Goal: Information Seeking & Learning: Check status

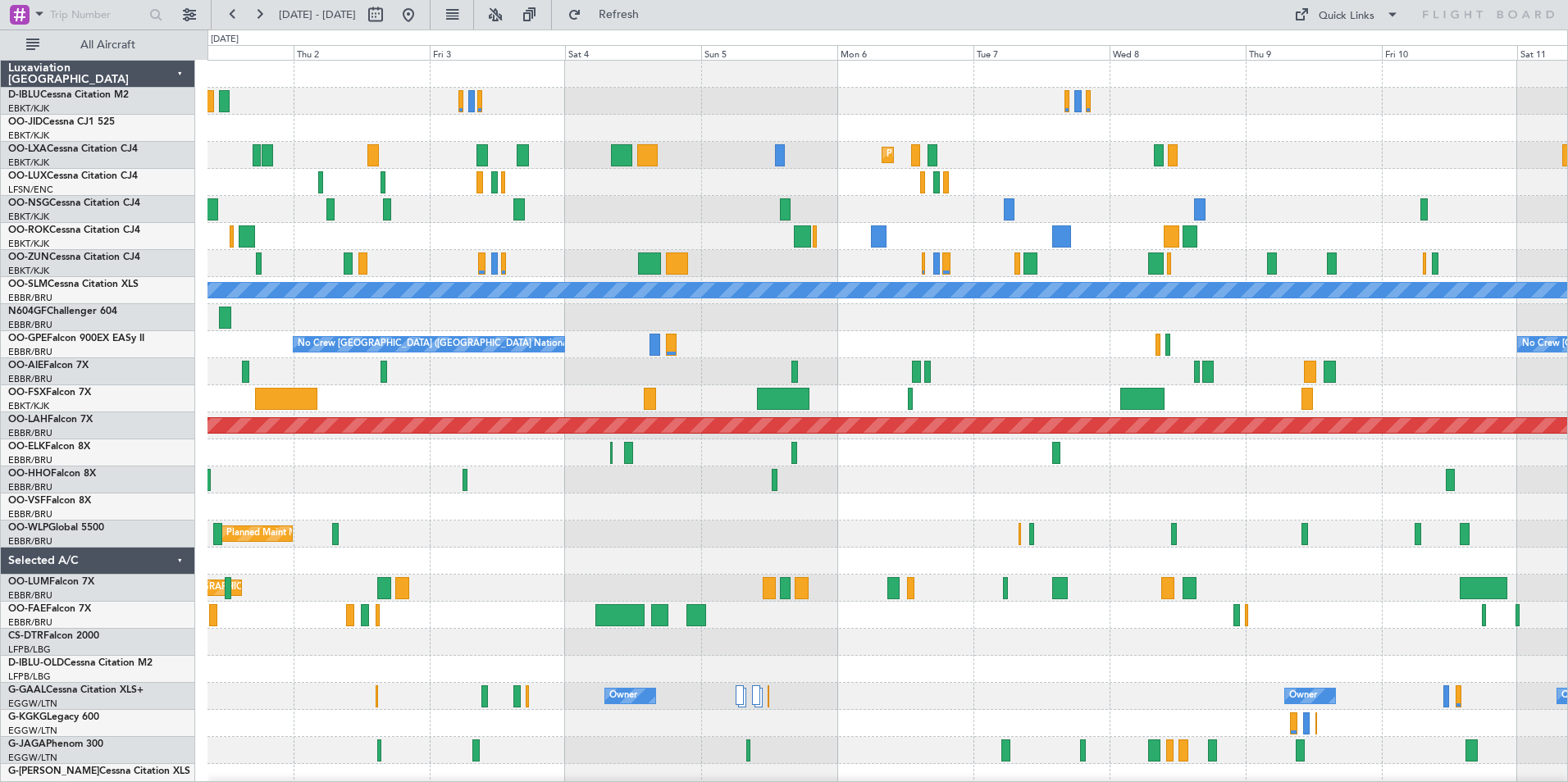
click at [913, 499] on div at bounding box center [887, 508] width 1360 height 27
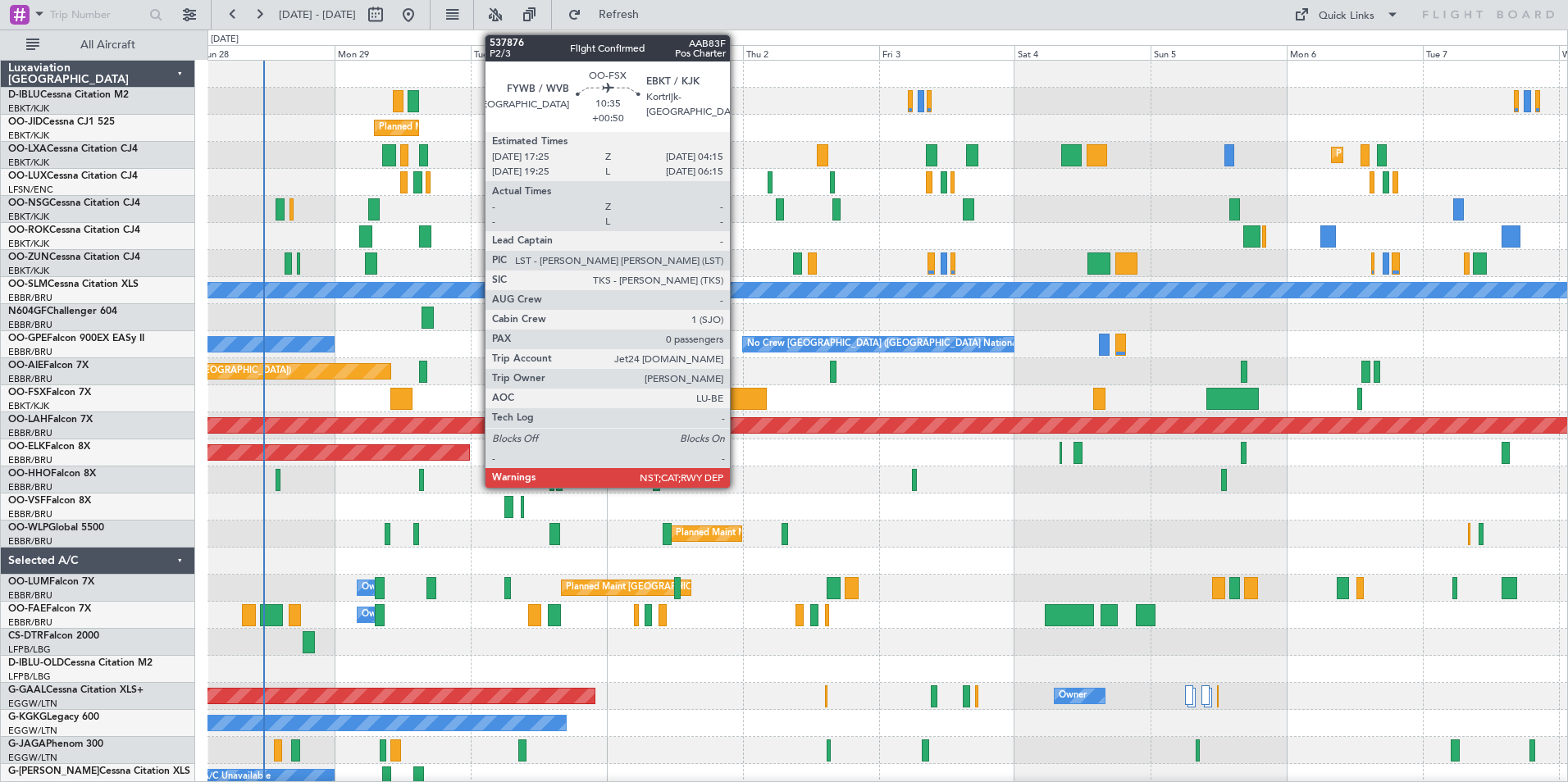
click at [738, 401] on div at bounding box center [736, 399] width 62 height 22
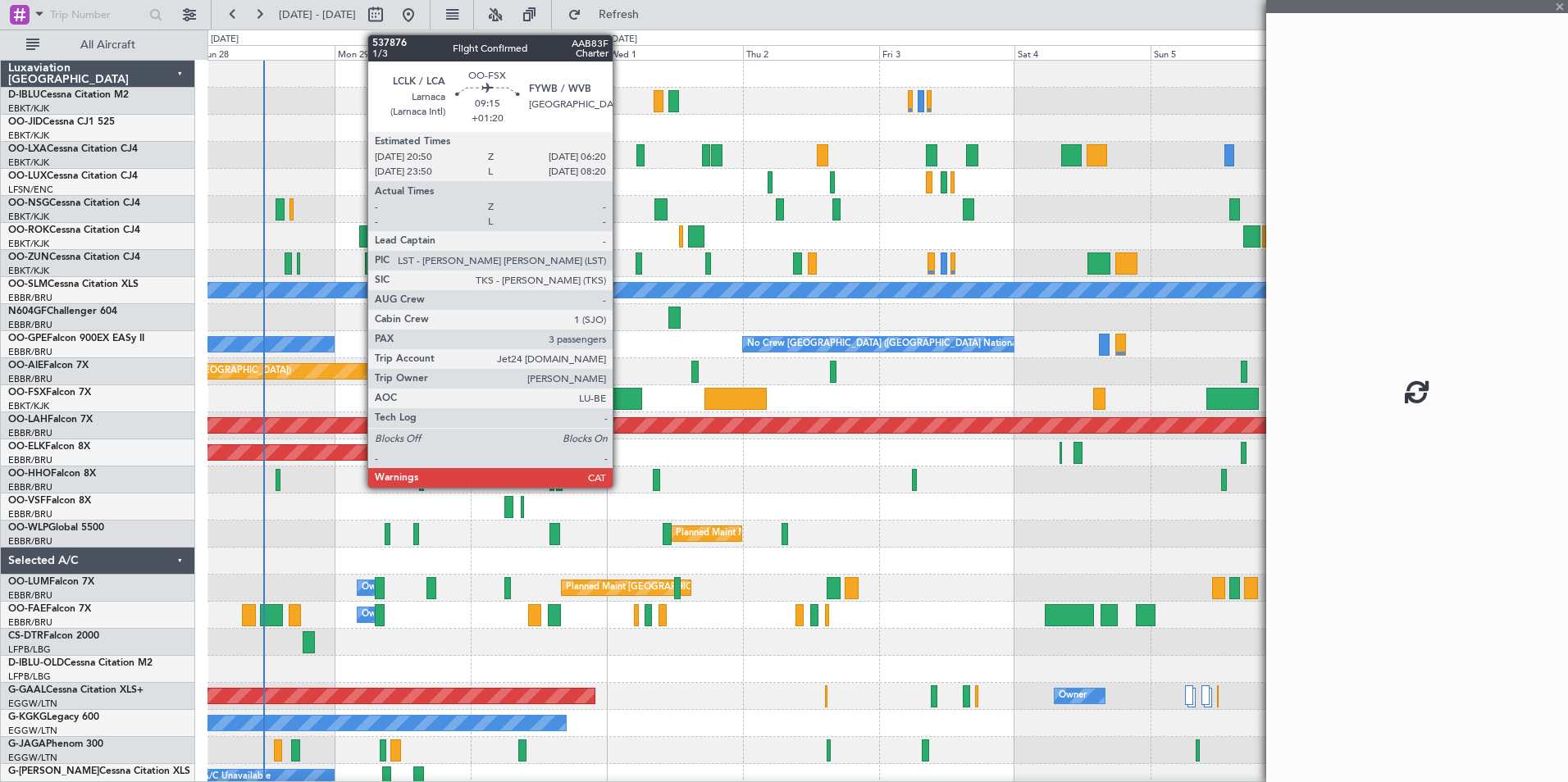
click at [620, 396] on div at bounding box center [615, 399] width 54 height 22
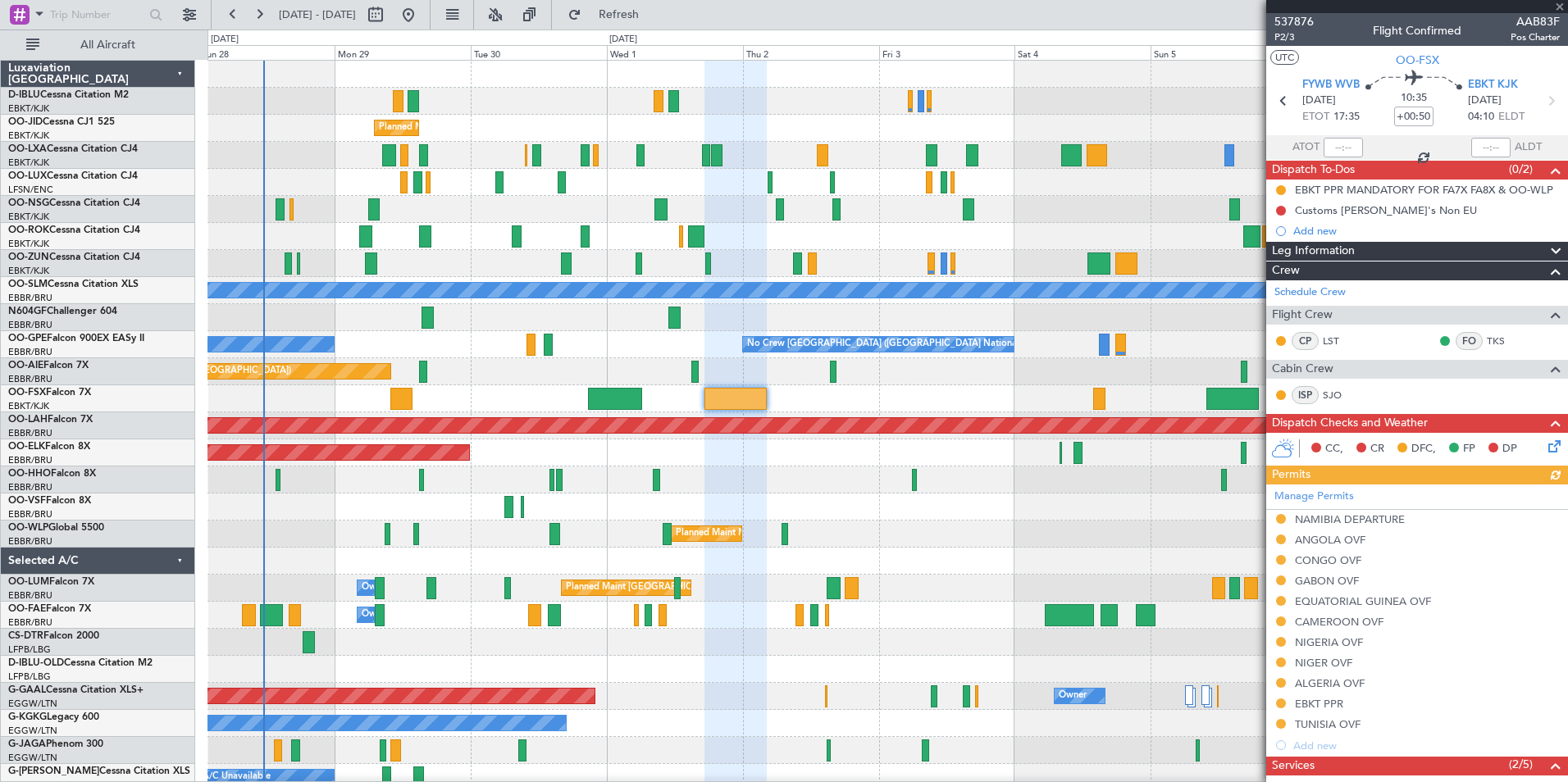
type input "+01:20"
type input "3"
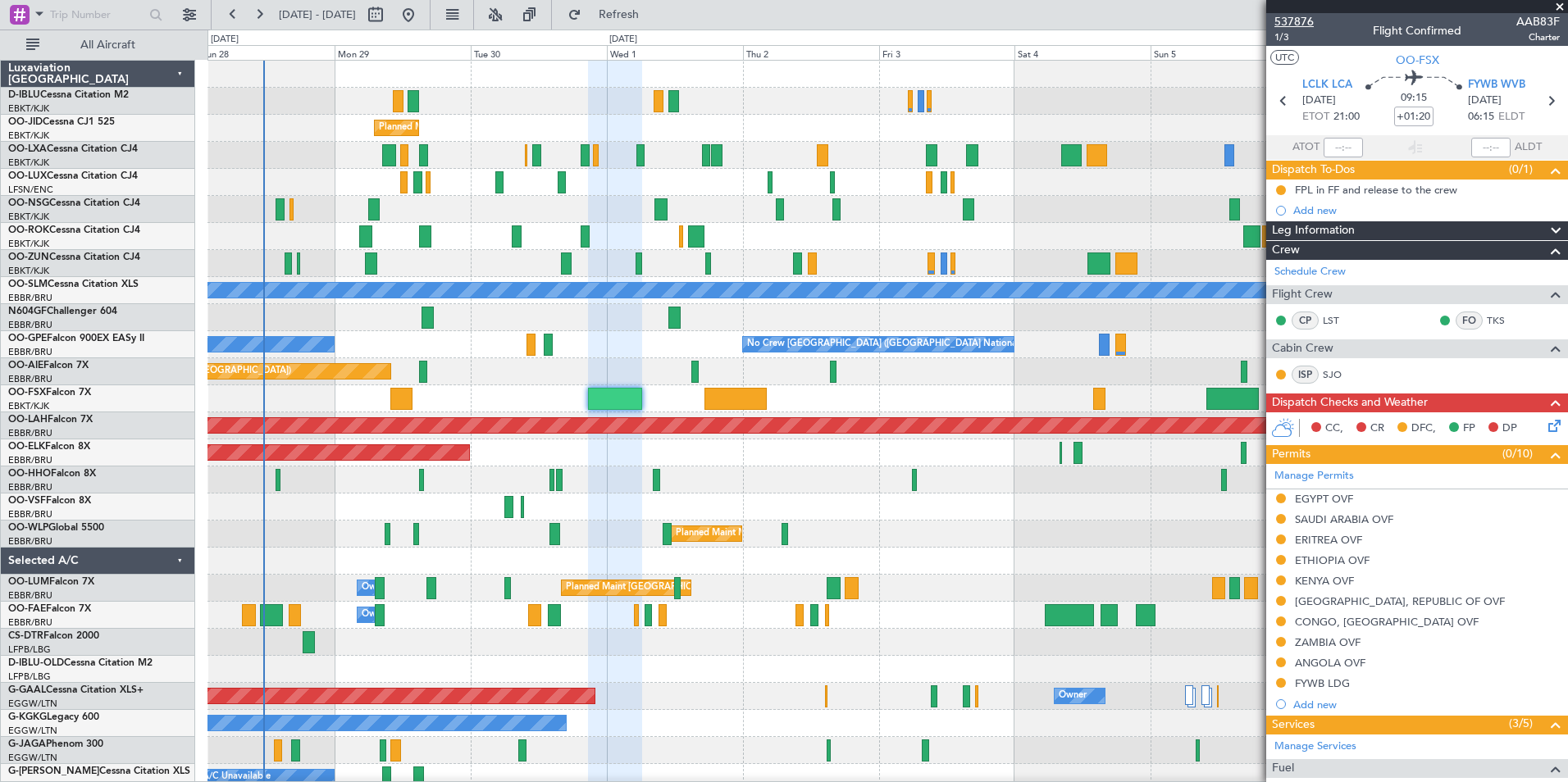
click at [1291, 18] on span "537876" at bounding box center [1294, 22] width 39 height 17
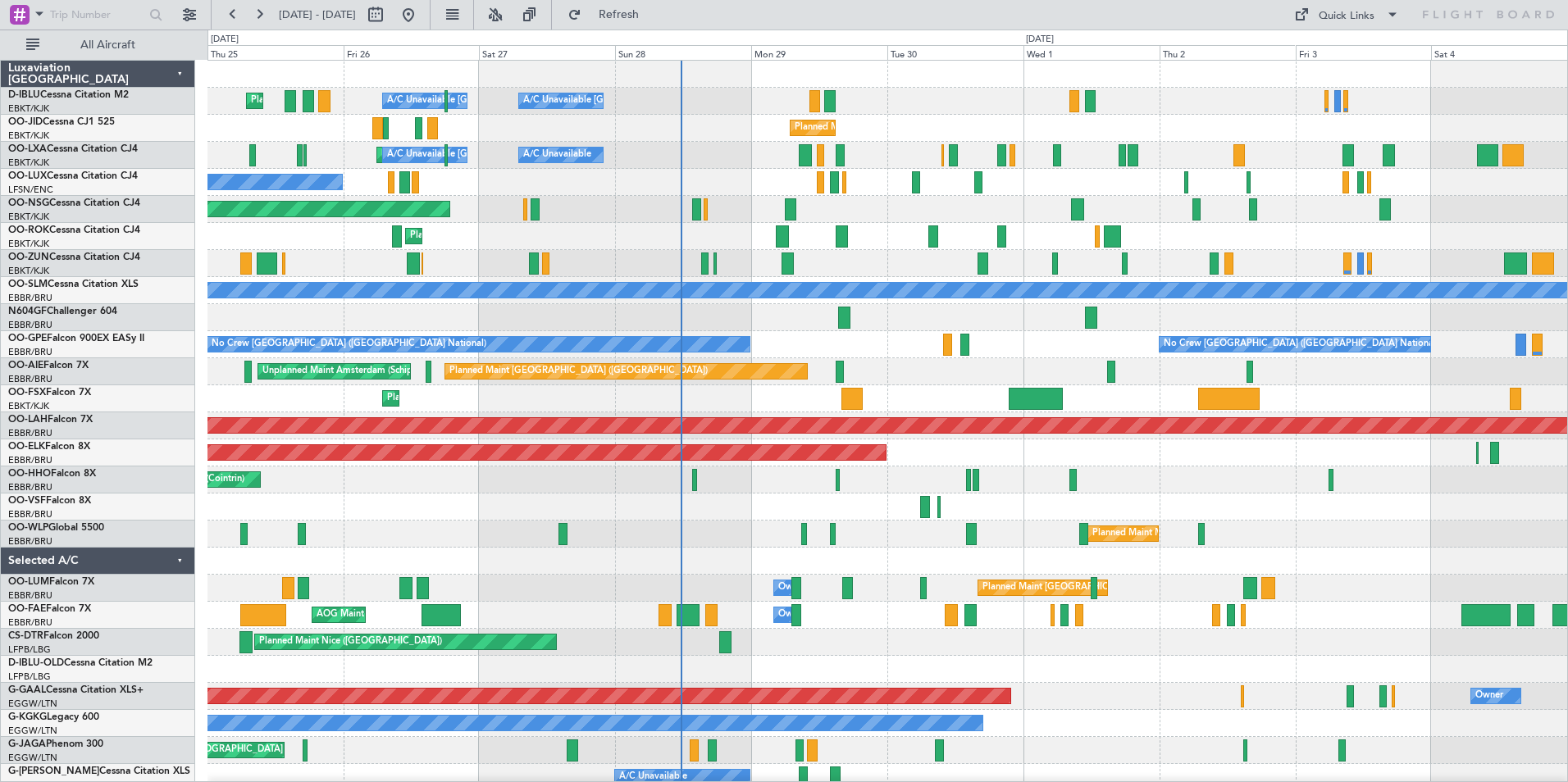
click at [918, 597] on div "Planned Maint Nice ([GEOGRAPHIC_DATA]) A/C Unavailable [GEOGRAPHIC_DATA] ([GEOG…" at bounding box center [887, 602] width 1360 height 1082
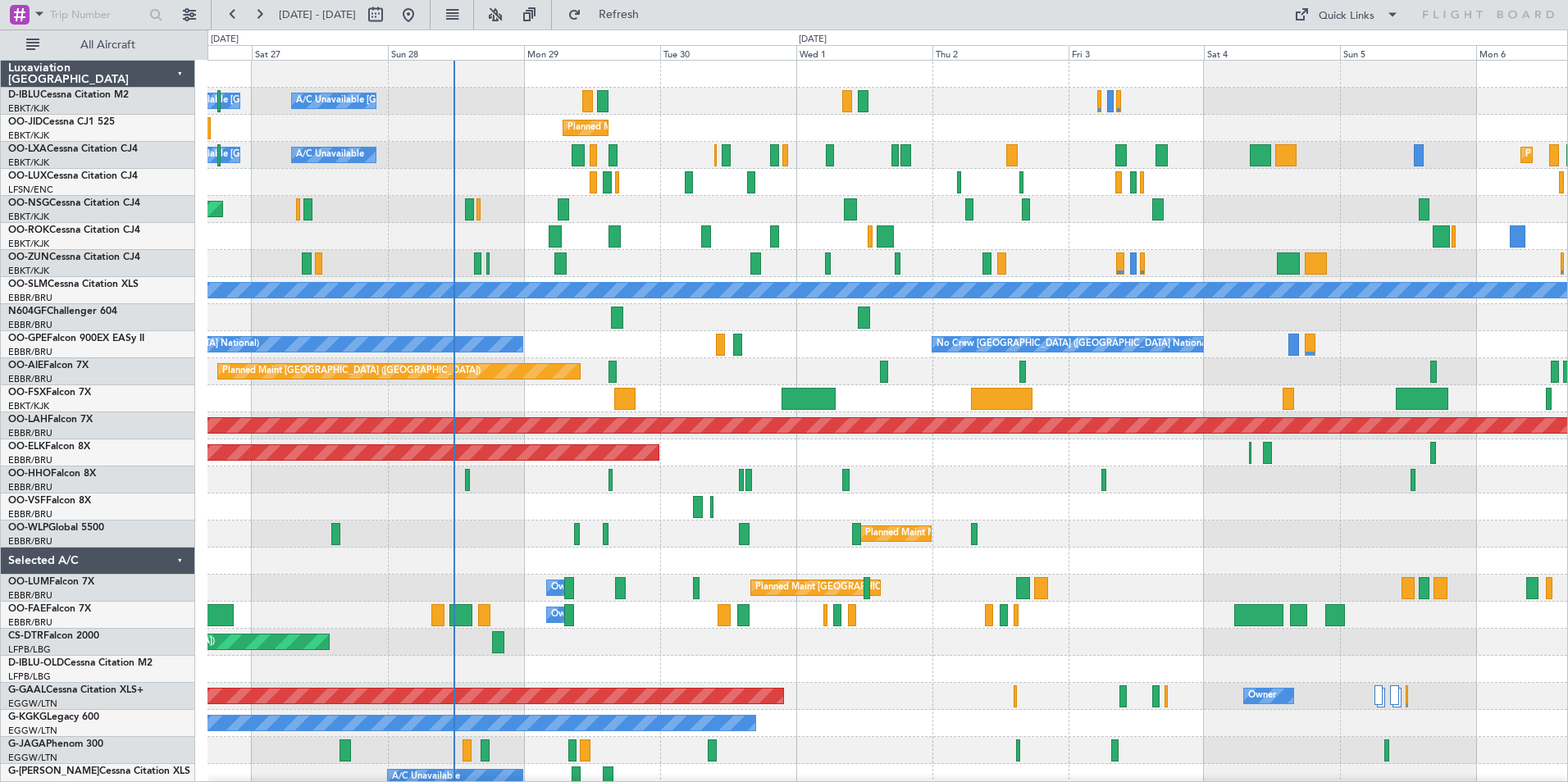
click at [919, 707] on div "A/C Unavailable [GEOGRAPHIC_DATA] ([GEOGRAPHIC_DATA] National) A/C Unavailable …" at bounding box center [887, 575] width 1360 height 1029
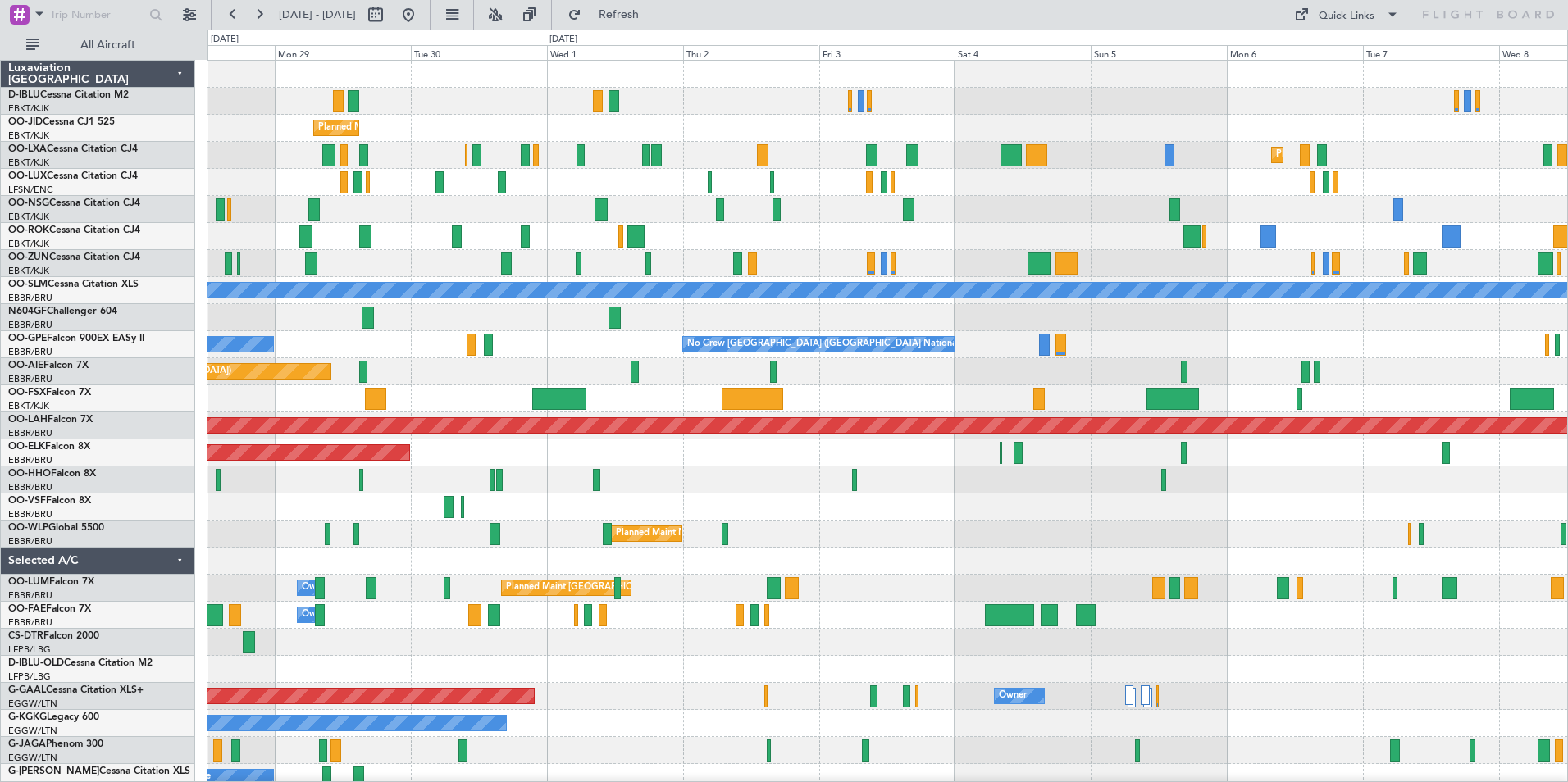
click at [883, 514] on div "A/C Unavailable [GEOGRAPHIC_DATA]-[GEOGRAPHIC_DATA] A/C Unavailable [GEOGRAPHIC…" at bounding box center [887, 575] width 1360 height 1029
click at [1002, 593] on div "A/C Unavailable [GEOGRAPHIC_DATA]-[GEOGRAPHIC_DATA] A/C Unavailable [GEOGRAPHIC…" at bounding box center [887, 575] width 1360 height 1029
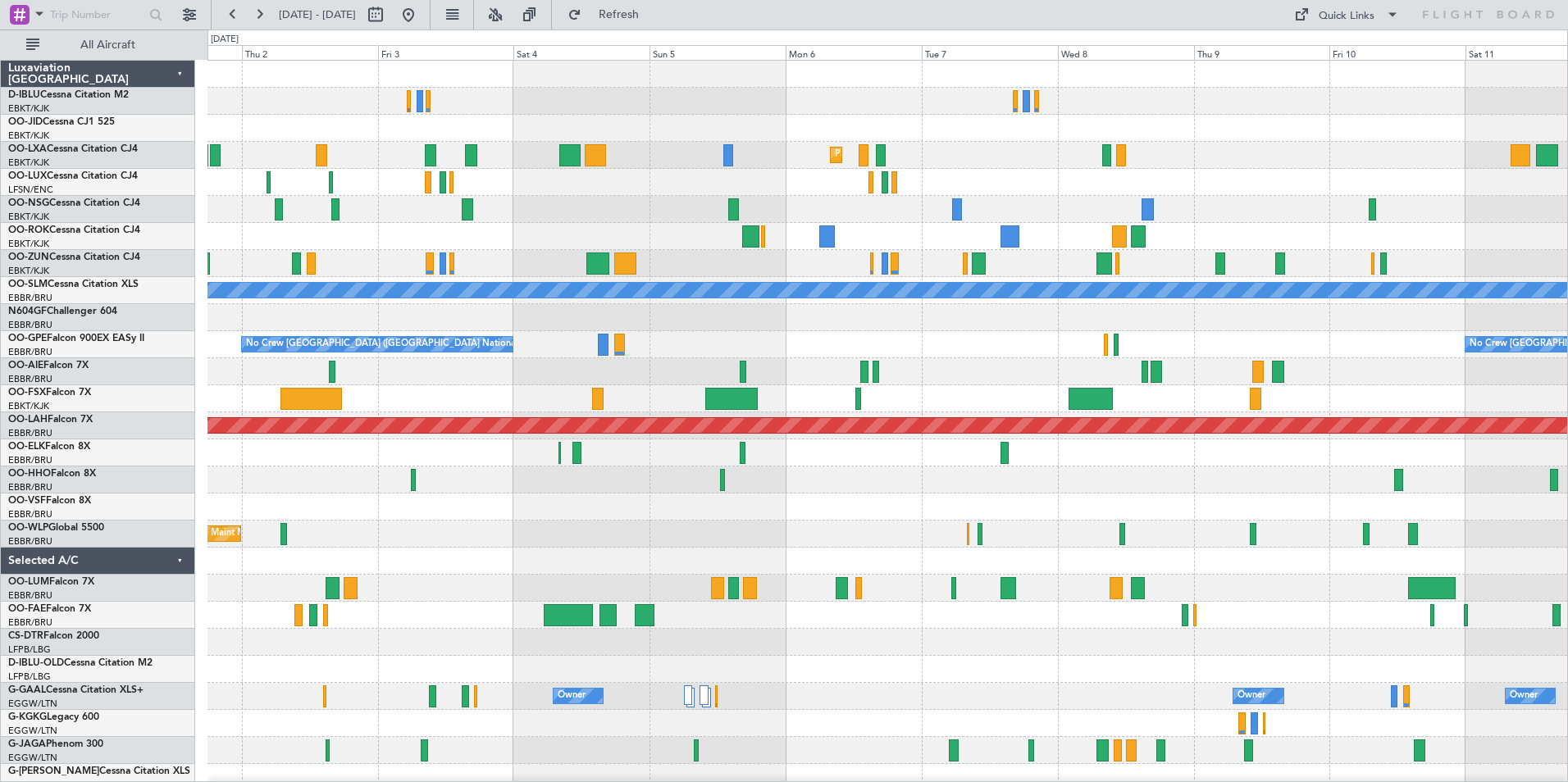
click at [363, 565] on div "Planned Maint Kortrijk-[GEOGRAPHIC_DATA] Planned Maint [GEOGRAPHIC_DATA]-[GEOGR…" at bounding box center [887, 575] width 1360 height 1029
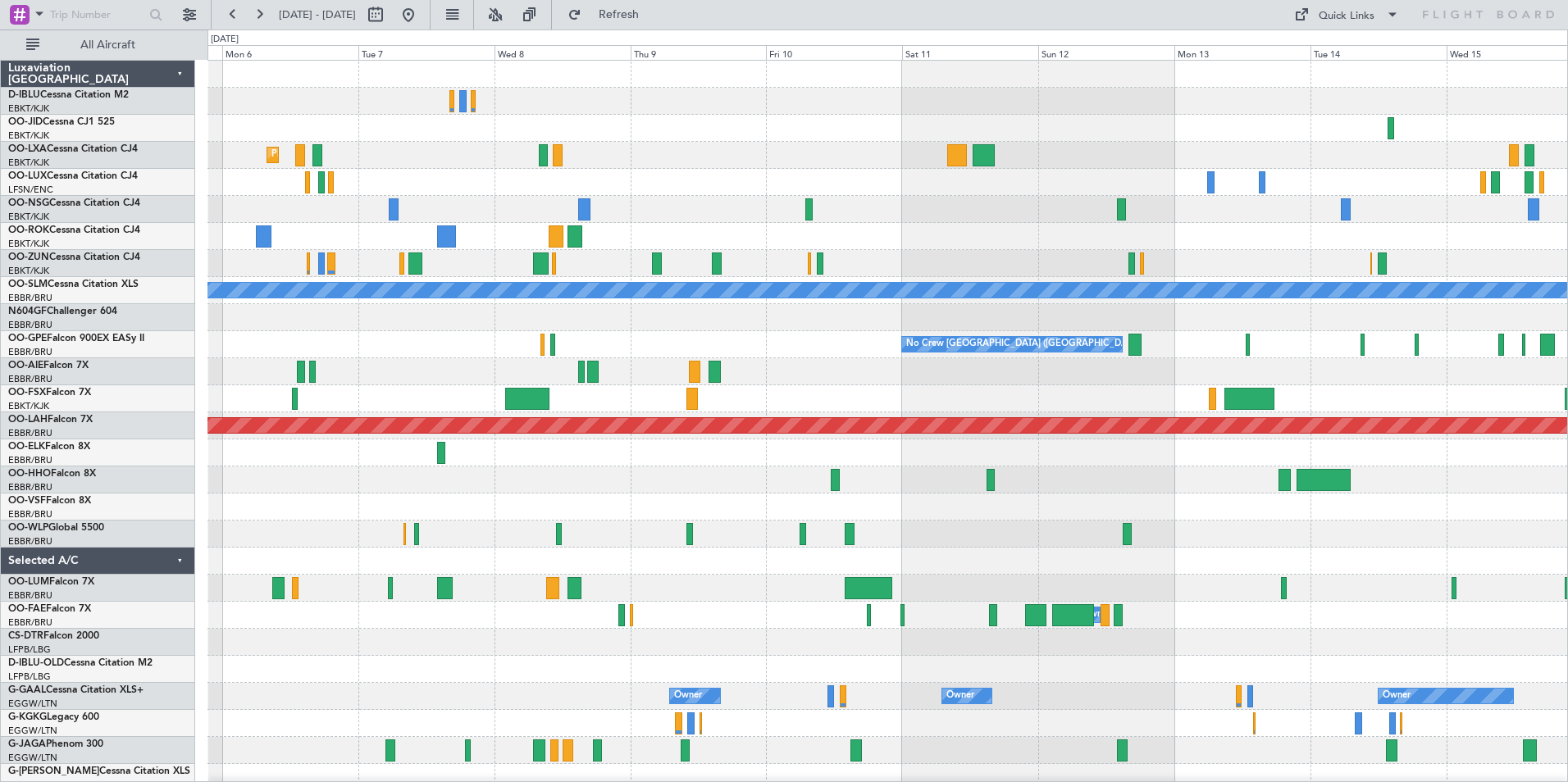
click at [330, 603] on div "Planned Maint Kortrijk-[GEOGRAPHIC_DATA] A/C Unavailable [GEOGRAPHIC_DATA] No C…" at bounding box center [887, 575] width 1360 height 1029
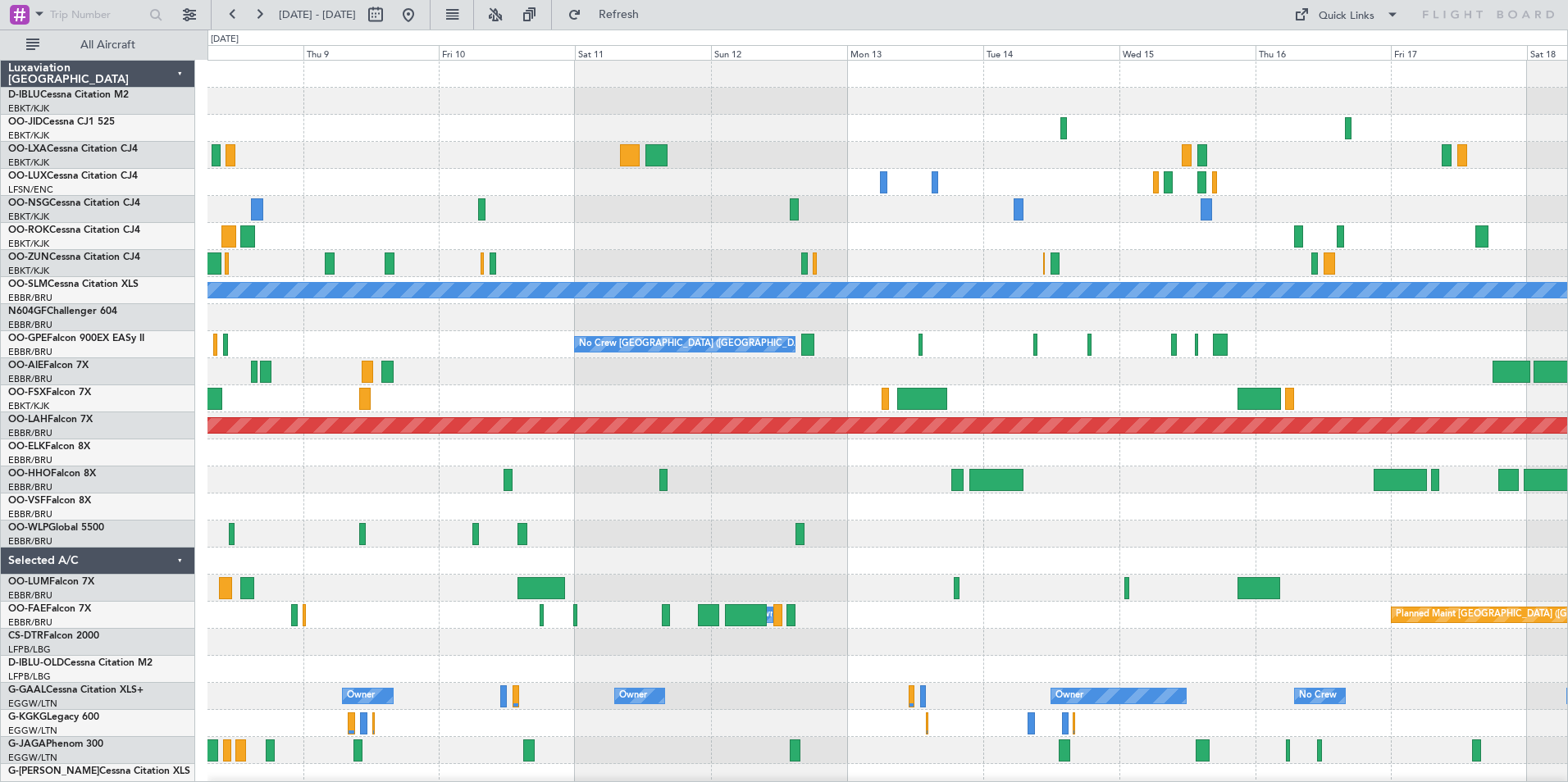
click at [755, 600] on div at bounding box center [887, 588] width 1360 height 27
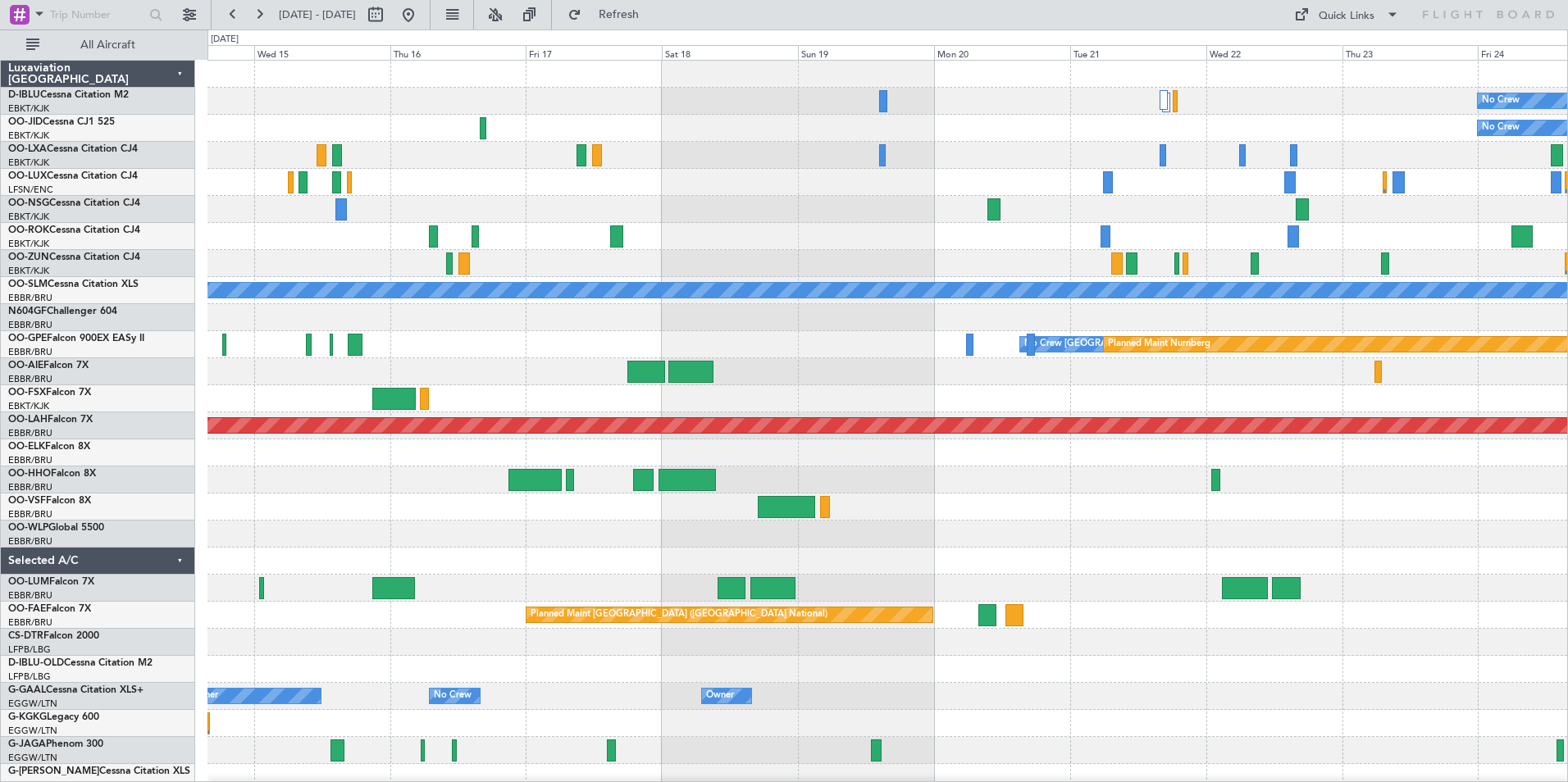
click at [365, 612] on div "No Crew No Crew A/C Unavailable [GEOGRAPHIC_DATA] No Crew [GEOGRAPHIC_DATA] (Br…" at bounding box center [887, 615] width 1360 height 1109
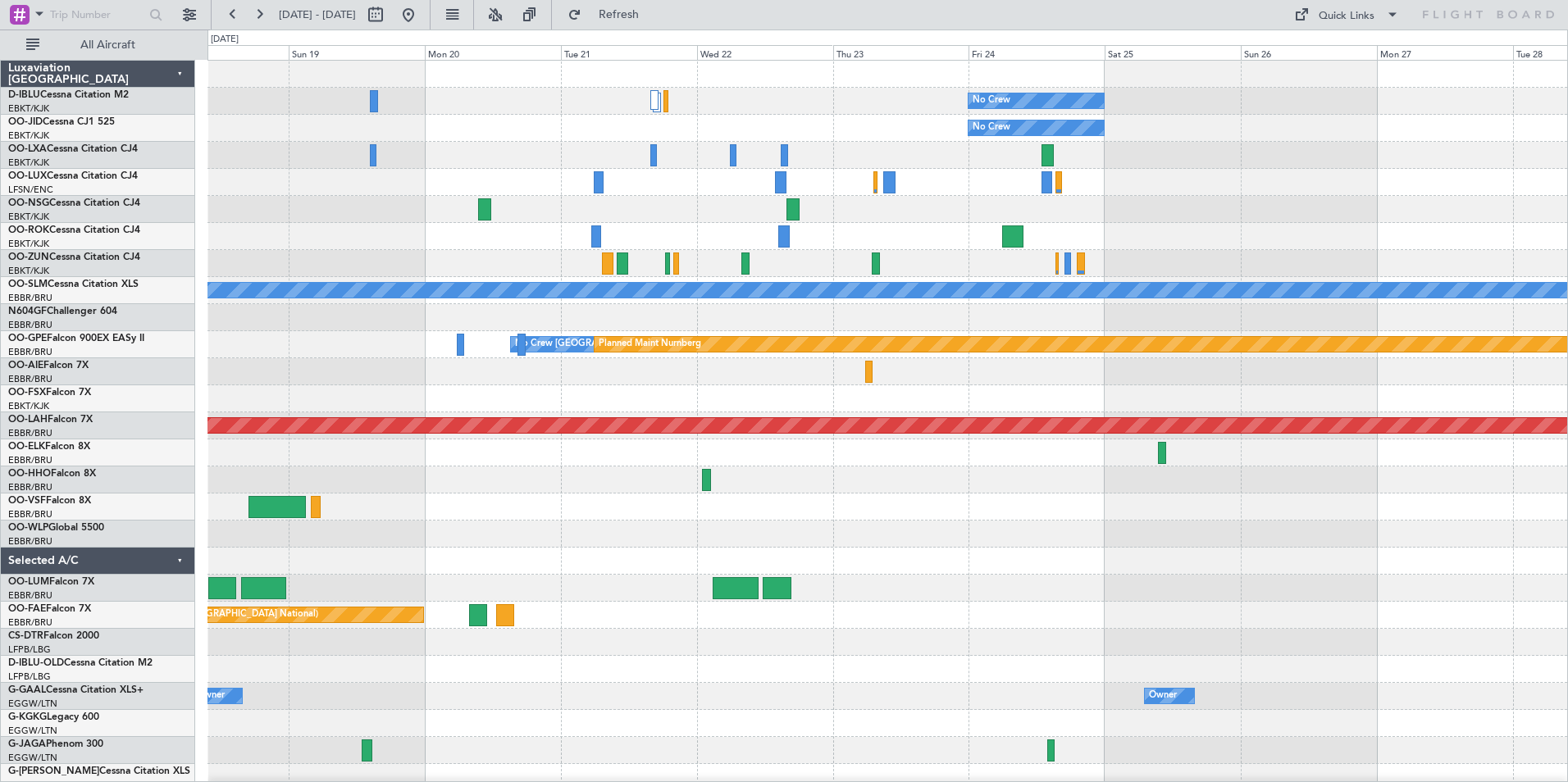
click at [451, 590] on div "No Crew No Crew A/C Unavailable [GEOGRAPHIC_DATA] No Crew [GEOGRAPHIC_DATA] (Br…" at bounding box center [887, 615] width 1360 height 1109
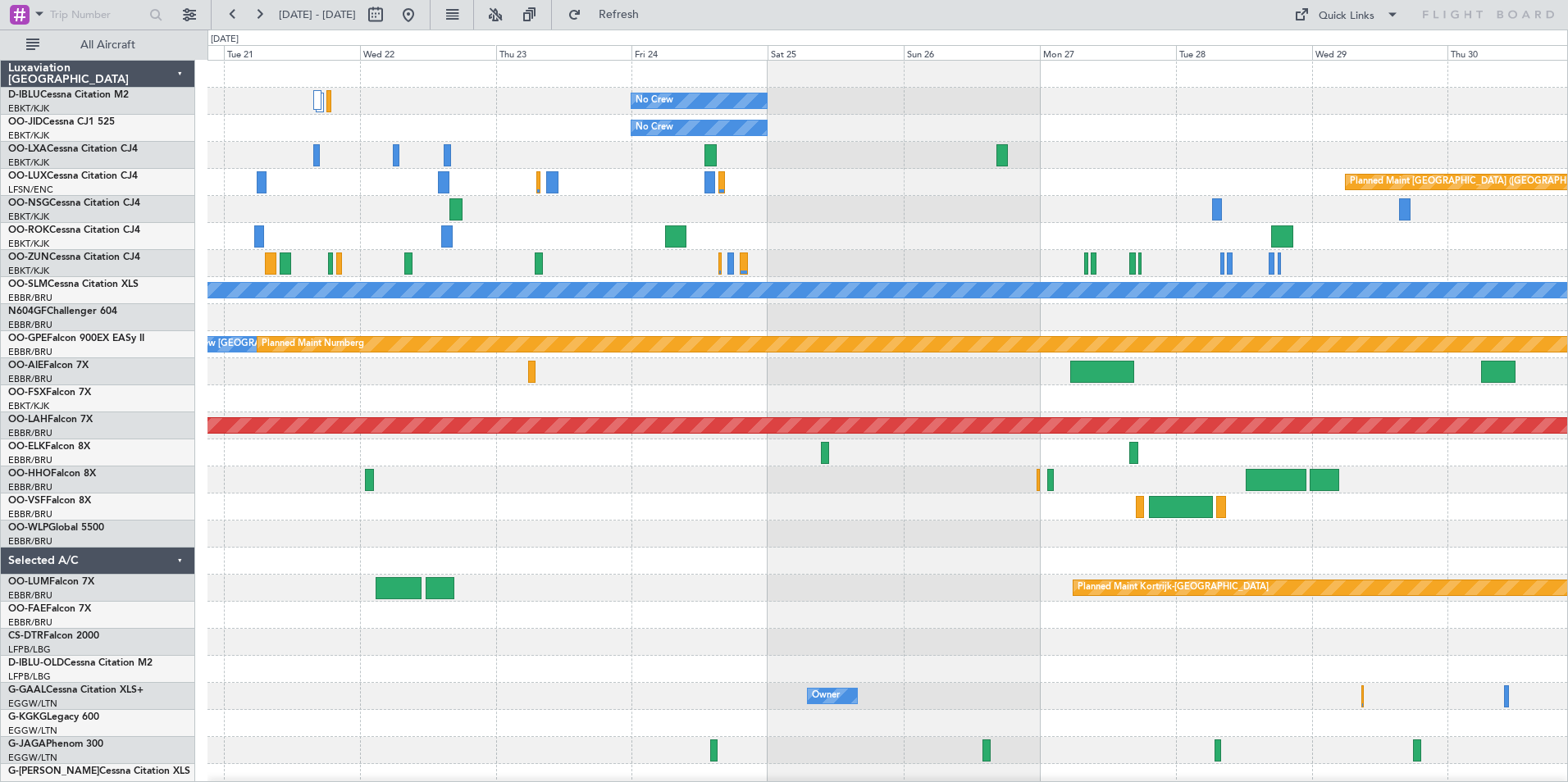
click at [1372, 543] on div at bounding box center [887, 534] width 1360 height 27
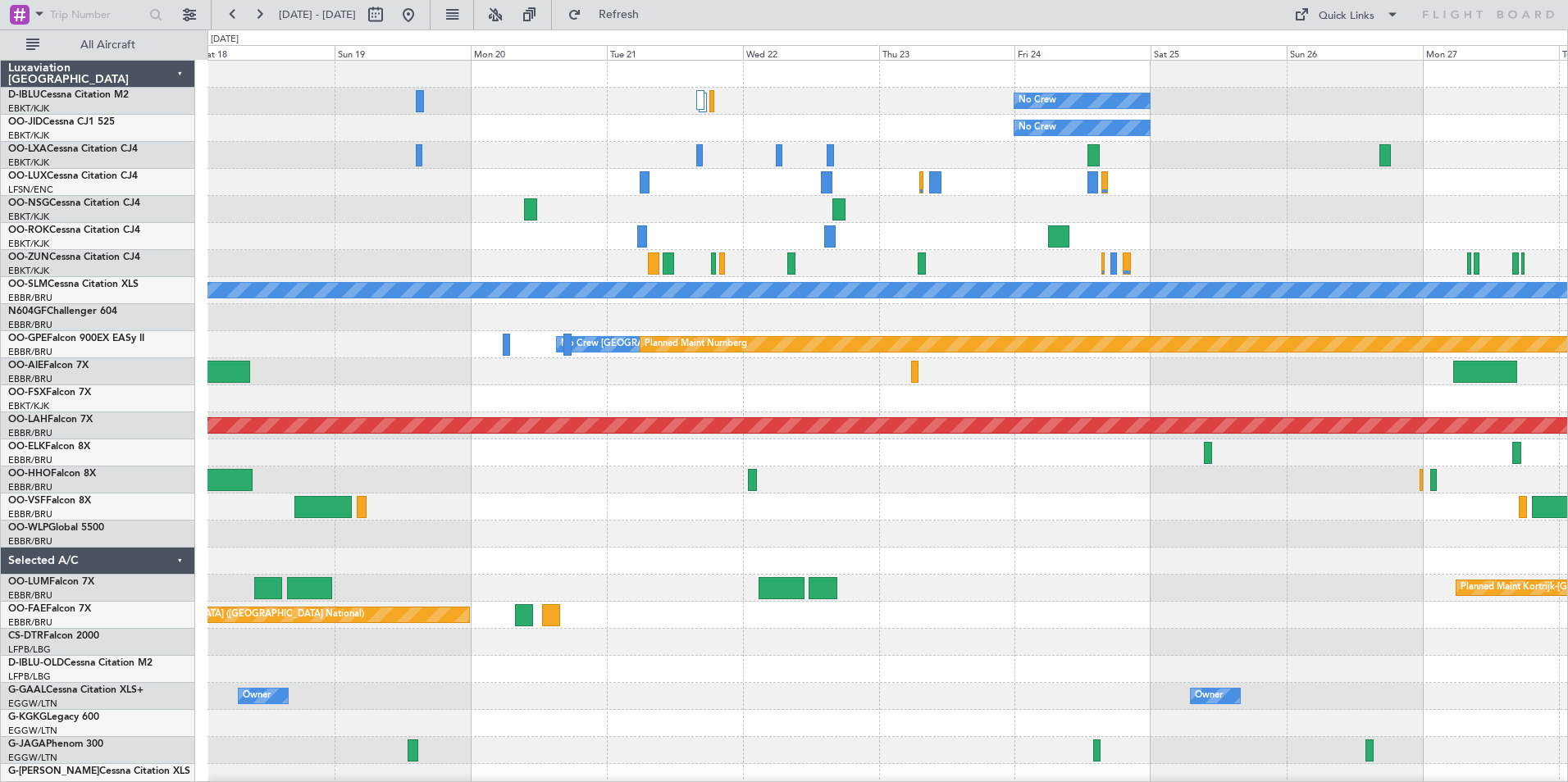
click at [1310, 549] on div "No Crew No Crew Planned Maint [GEOGRAPHIC_DATA] ([GEOGRAPHIC_DATA]) A/C Unavail…" at bounding box center [887, 575] width 1360 height 1029
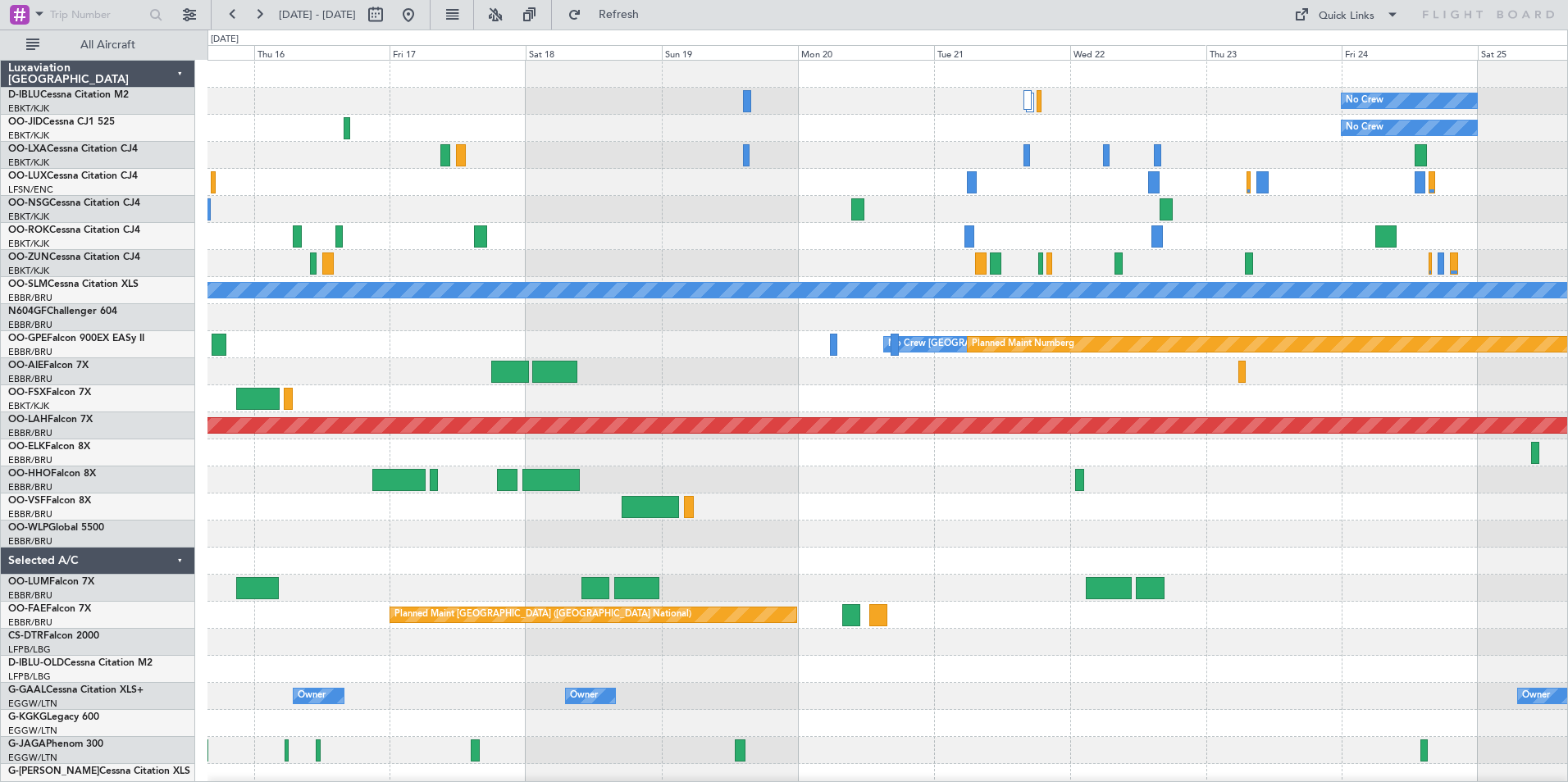
click at [544, 555] on div "No Crew No Crew A/C Unavailable [GEOGRAPHIC_DATA] No Crew [GEOGRAPHIC_DATA] (Br…" at bounding box center [887, 615] width 1360 height 1109
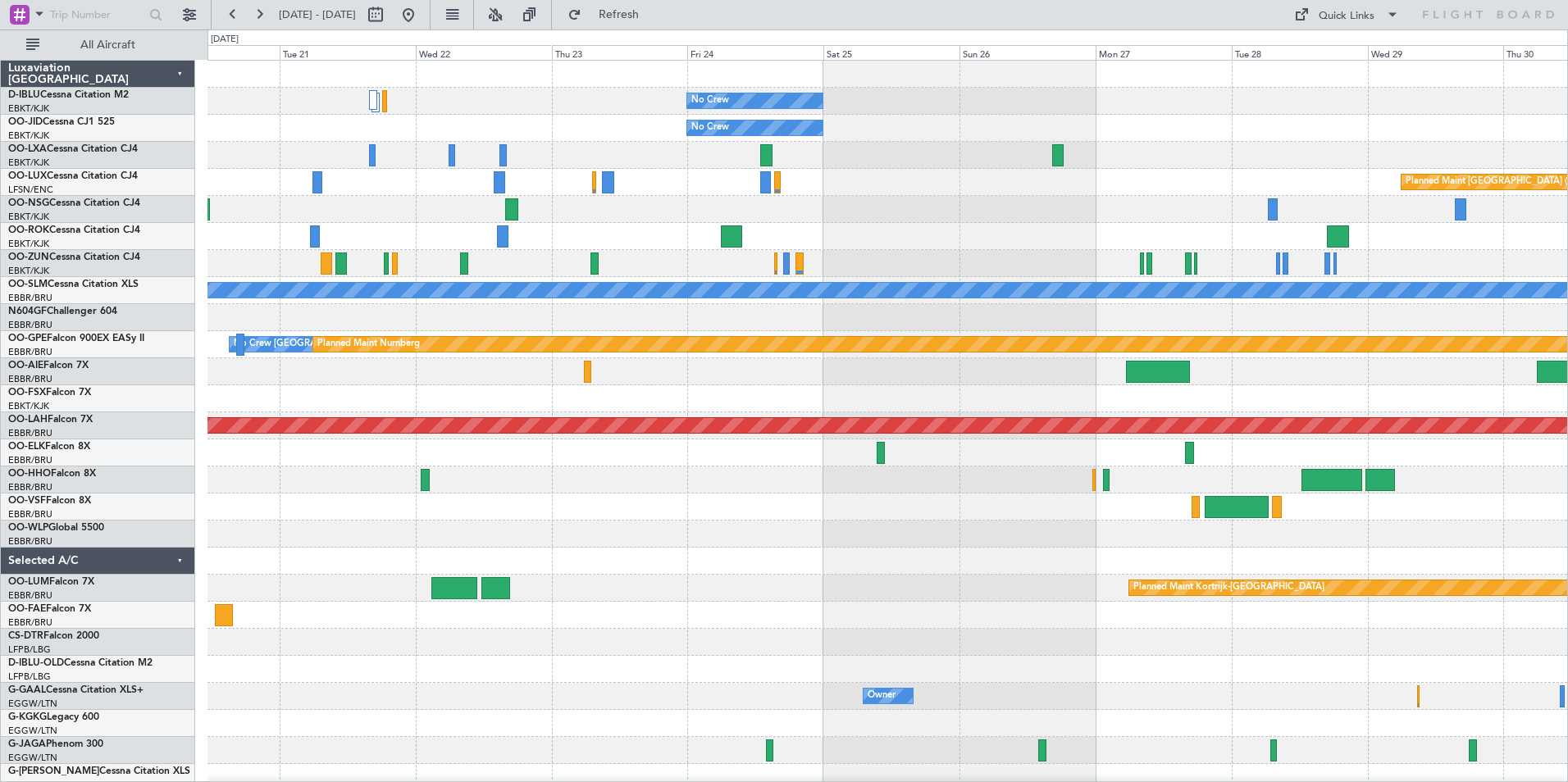
click at [524, 514] on div at bounding box center [887, 508] width 1360 height 27
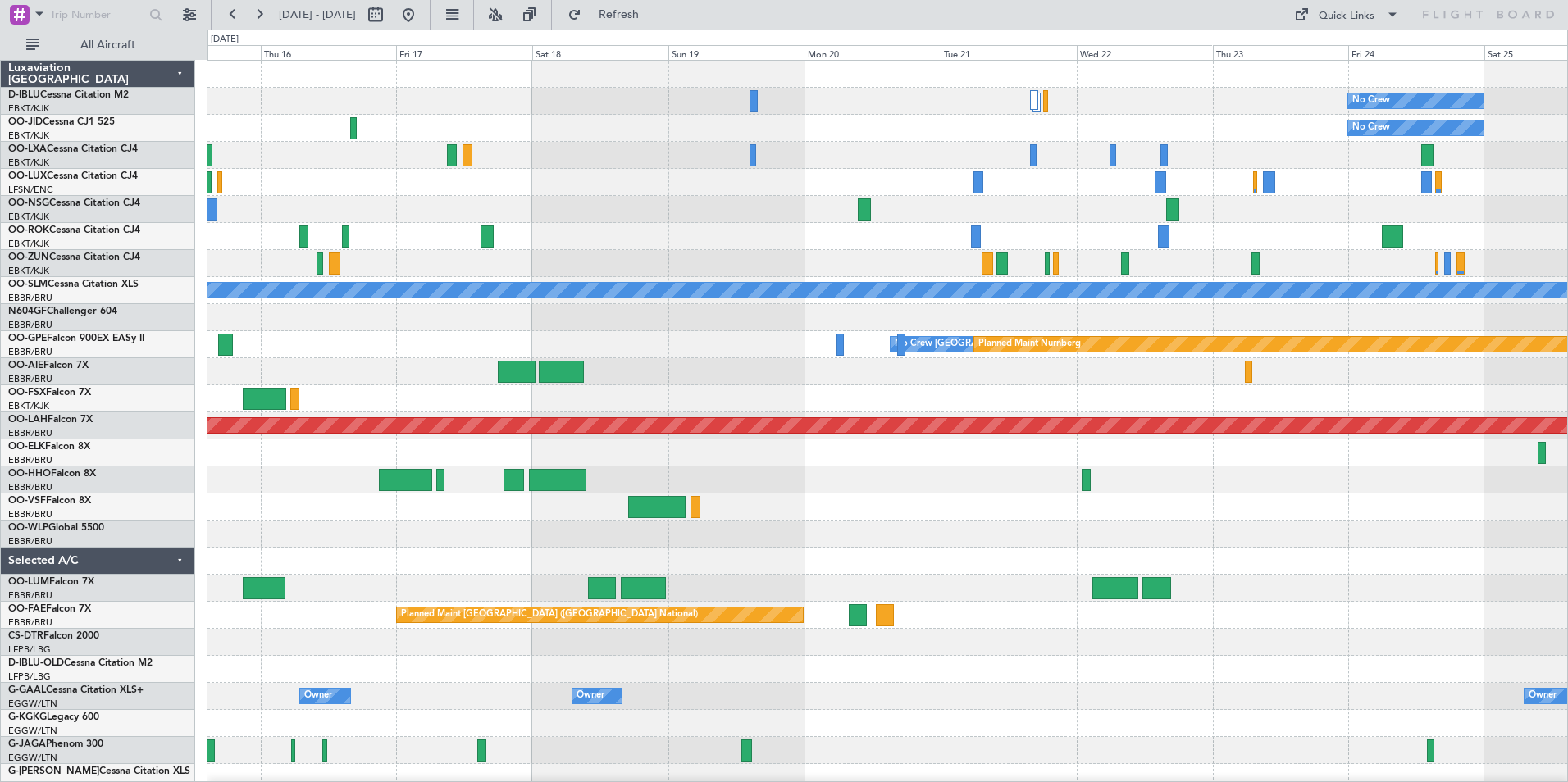
click at [1125, 553] on div "No Crew No Crew A/C Unavailable [GEOGRAPHIC_DATA] No Crew [GEOGRAPHIC_DATA] (Br…" at bounding box center [887, 575] width 1360 height 1029
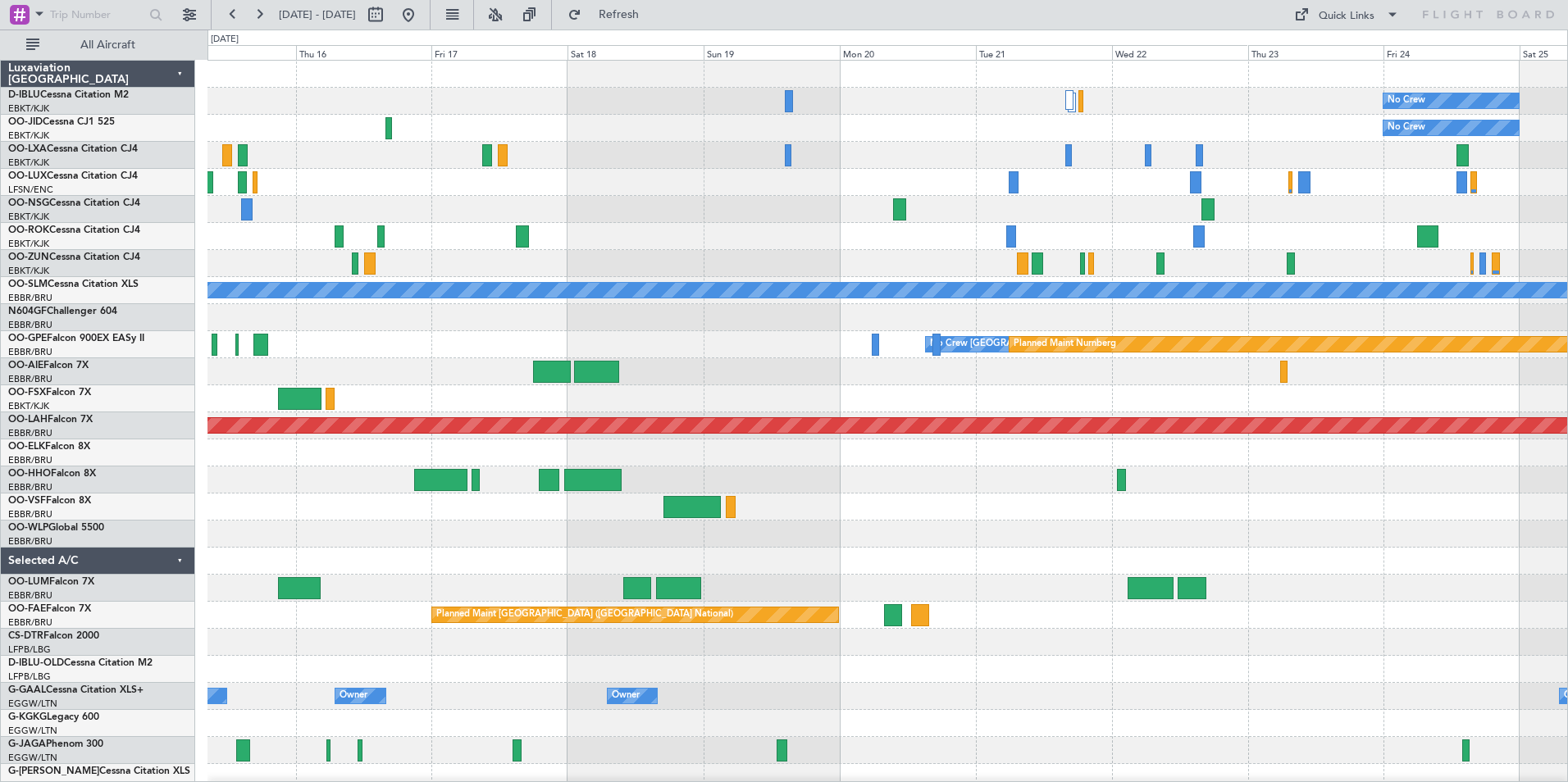
click at [1343, 489] on div at bounding box center [887, 481] width 1360 height 27
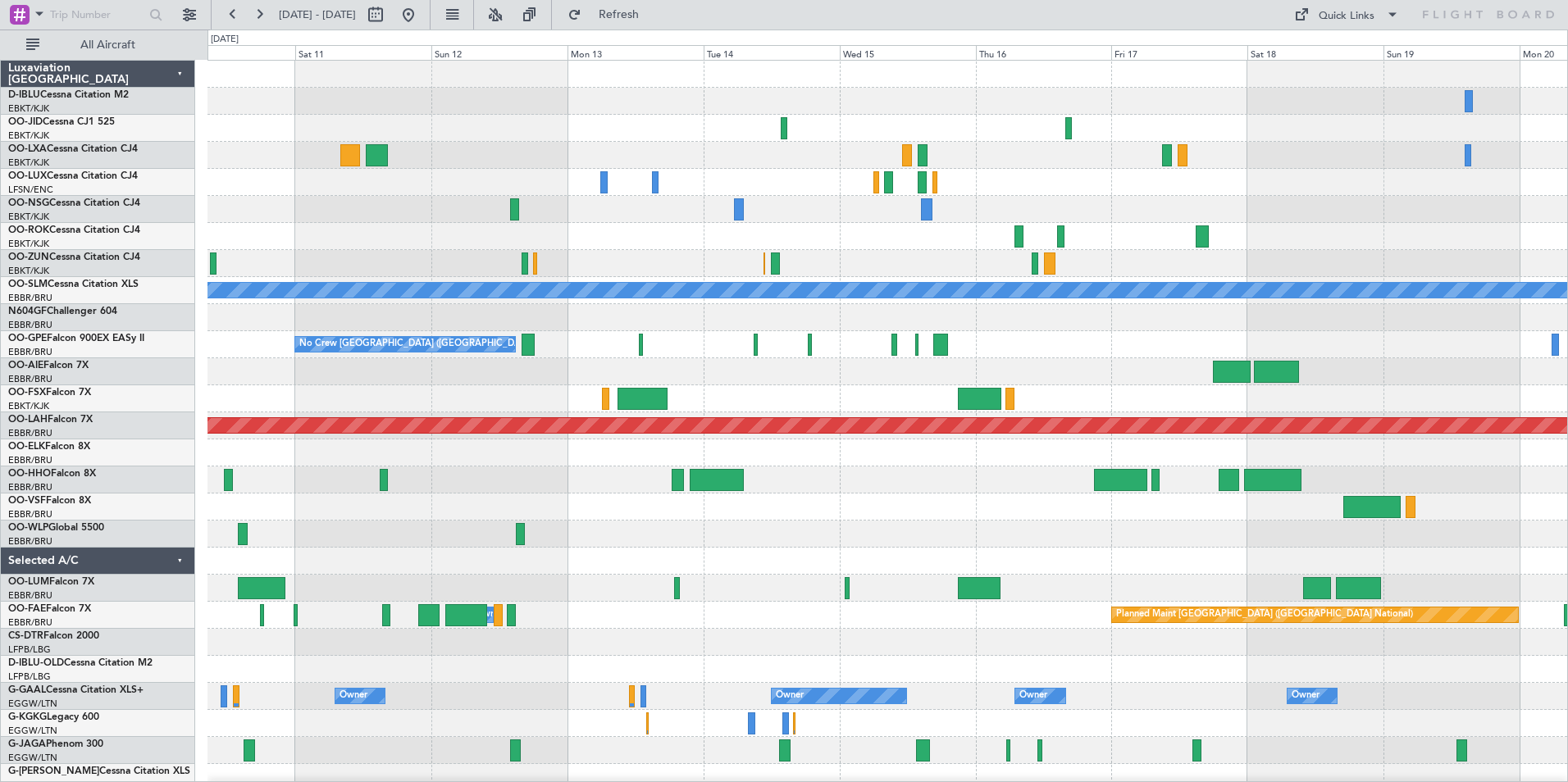
click at [1281, 528] on div "A/C Unavailable [GEOGRAPHIC_DATA] No Crew [GEOGRAPHIC_DATA] (Brussels National)…" at bounding box center [887, 615] width 1360 height 1109
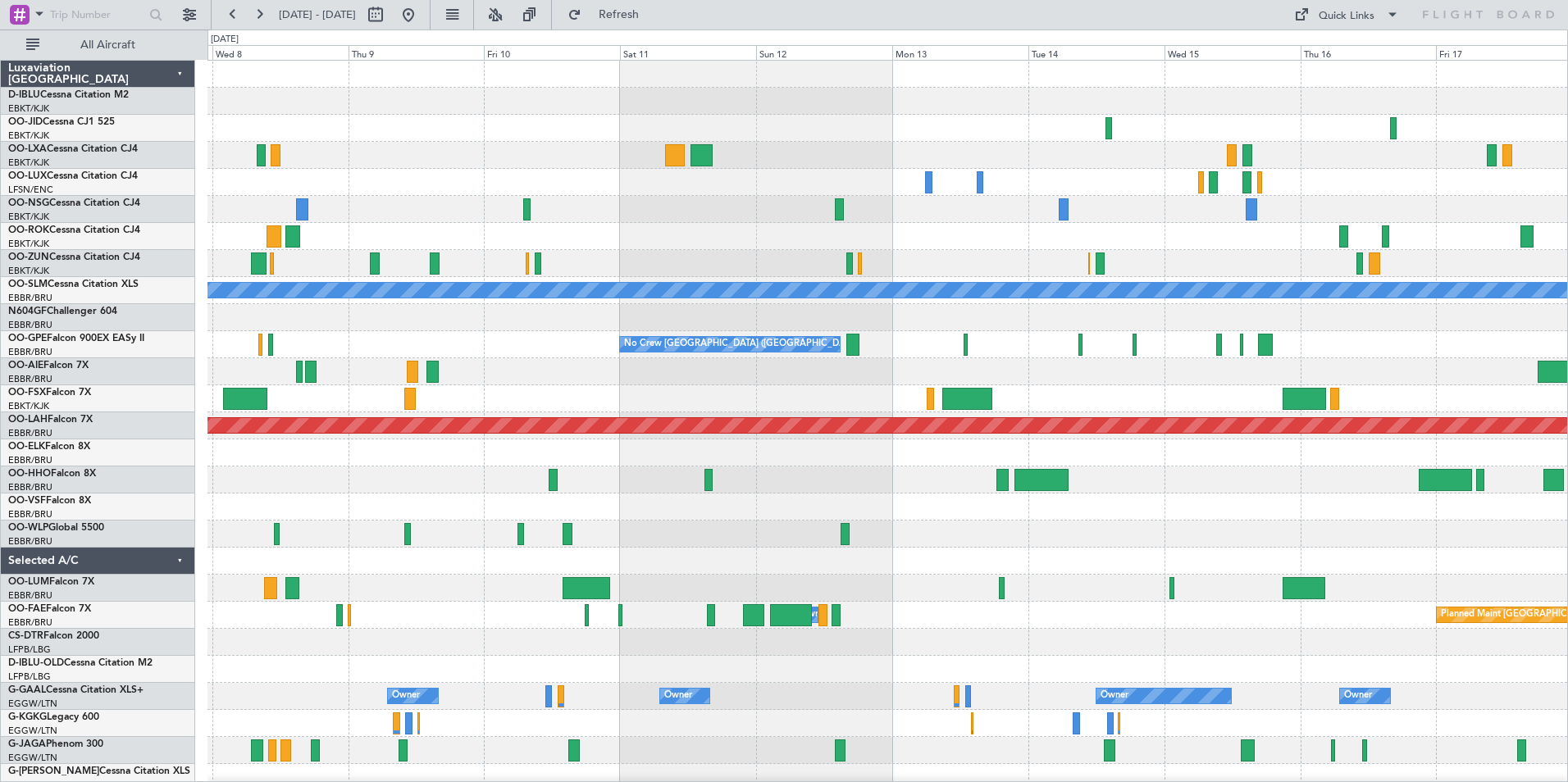
click at [1444, 525] on div at bounding box center [887, 534] width 1360 height 27
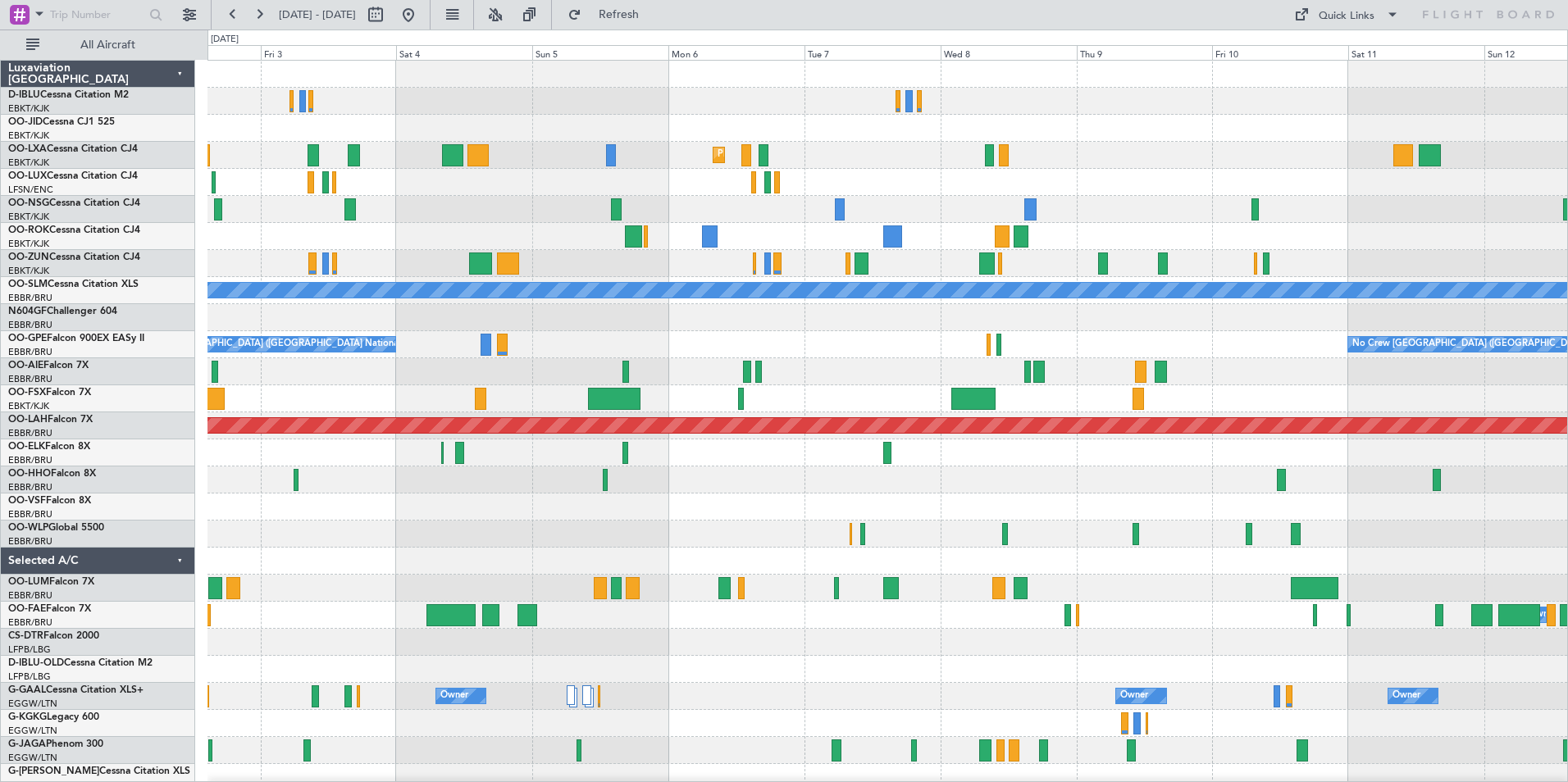
click at [1517, 550] on div "Planned Maint Kortrijk-Wevelgem A/C Unavailable Monchengladbach No Crew Brussel…" at bounding box center [887, 615] width 1360 height 1109
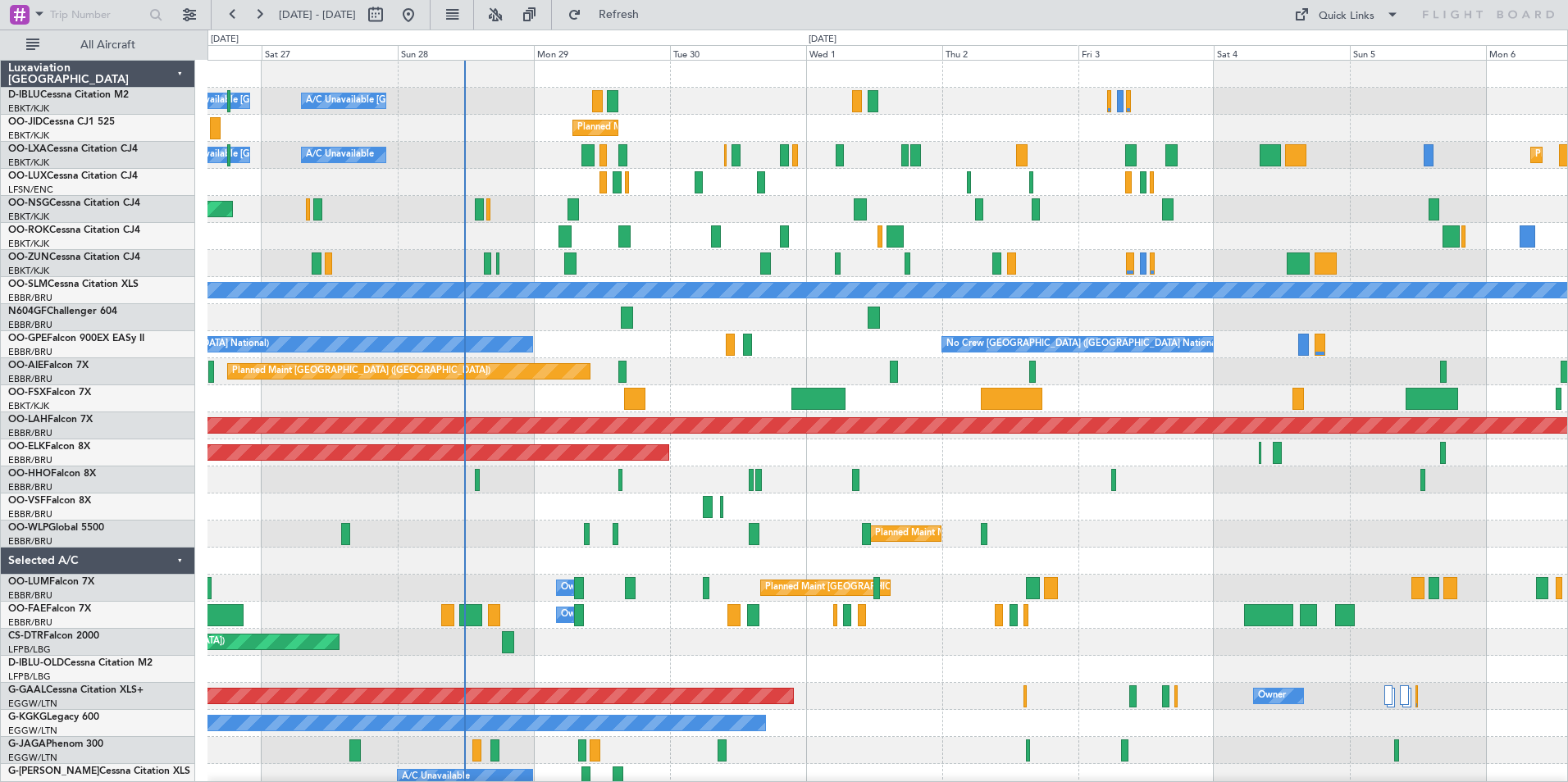
click at [1152, 519] on div at bounding box center [887, 508] width 1360 height 27
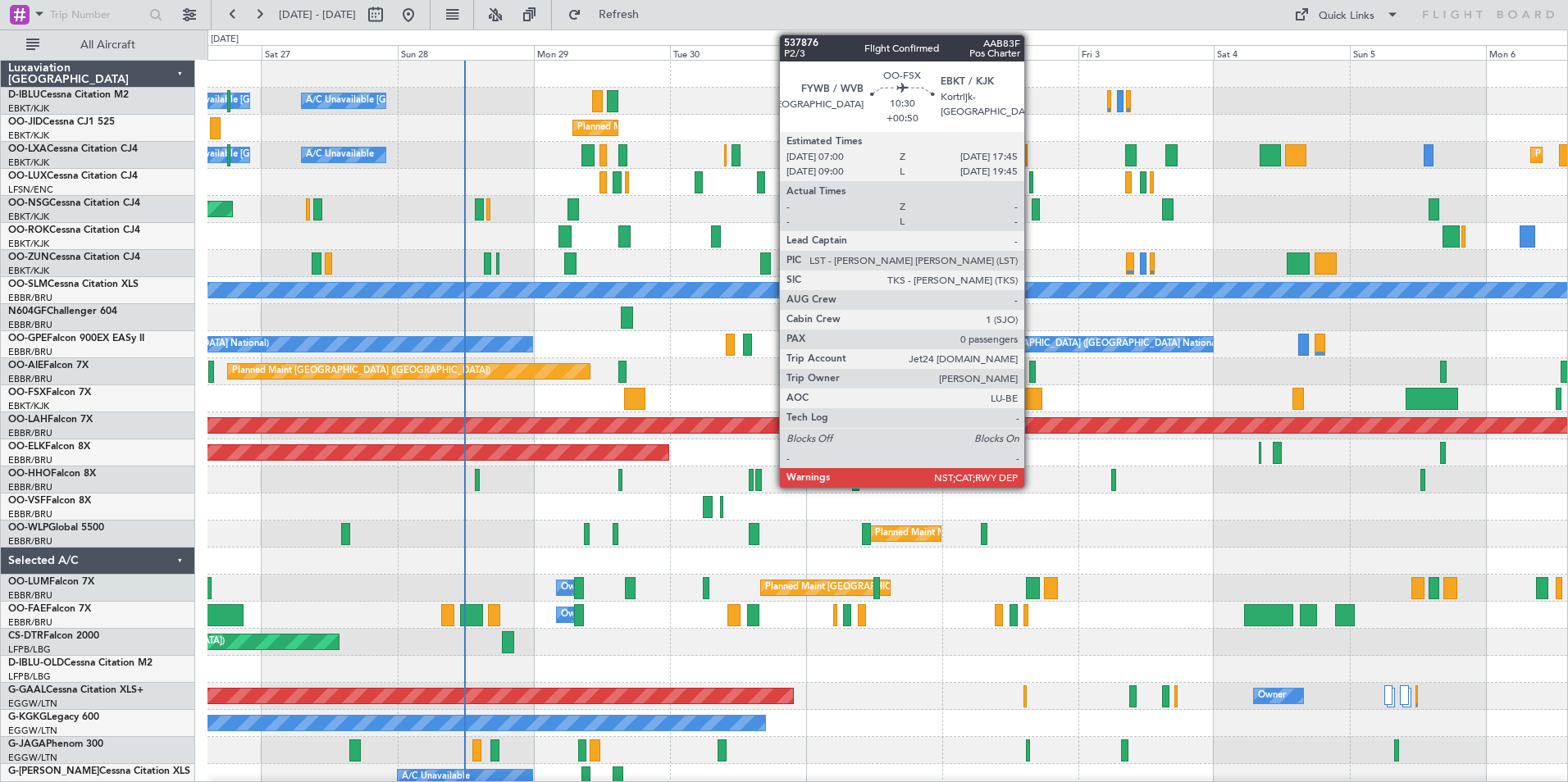
click at [1032, 394] on div at bounding box center [1012, 399] width 62 height 22
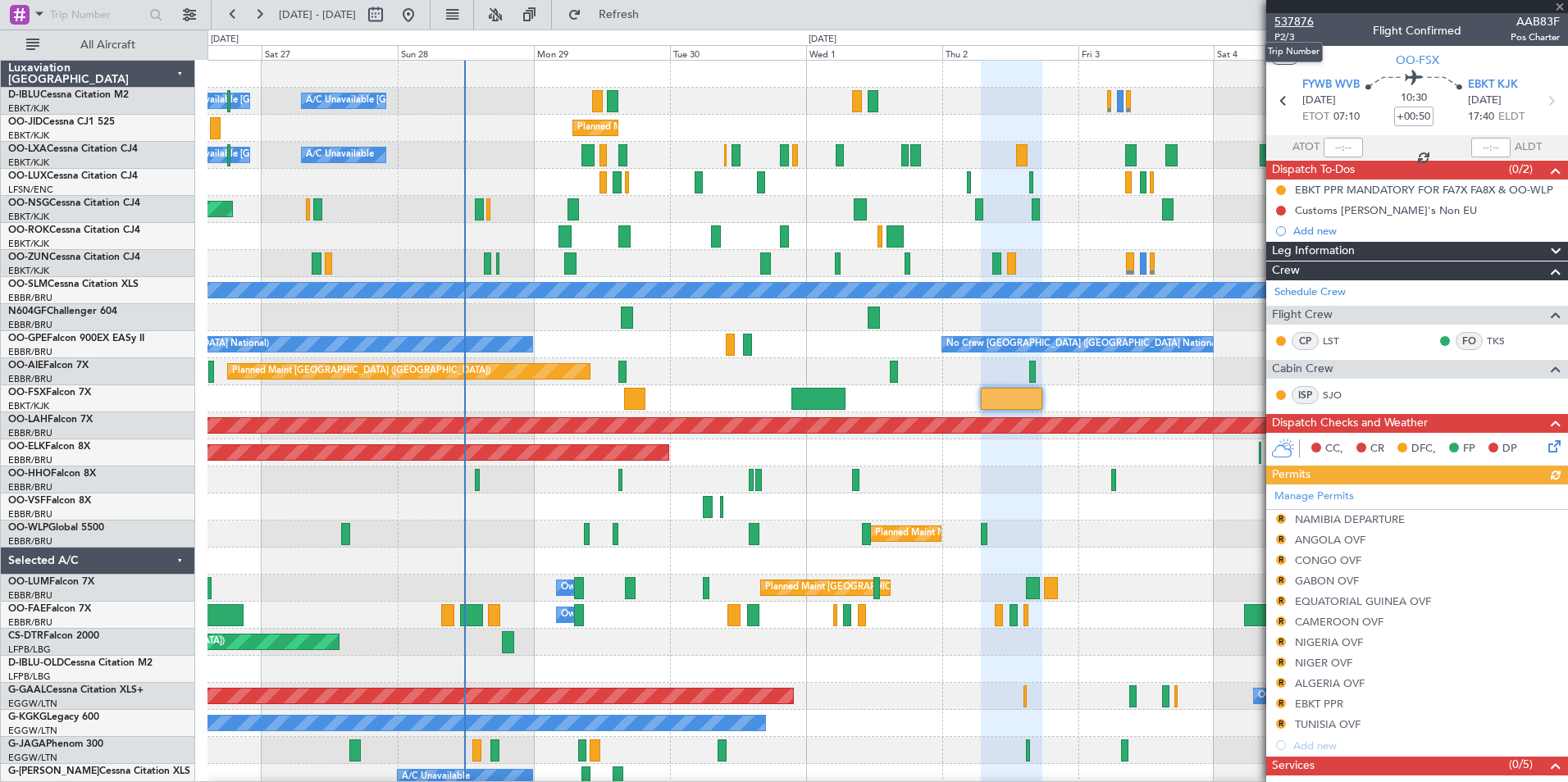
click at [1305, 22] on span "537876" at bounding box center [1294, 22] width 39 height 17
